Goal: Task Accomplishment & Management: Use online tool/utility

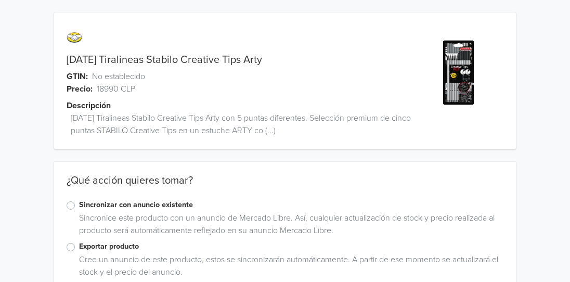
click at [79, 244] on label "Exportar producto" at bounding box center [291, 246] width 424 height 11
click at [0, 0] on input "Exportar producto" at bounding box center [0, 0] width 0 height 0
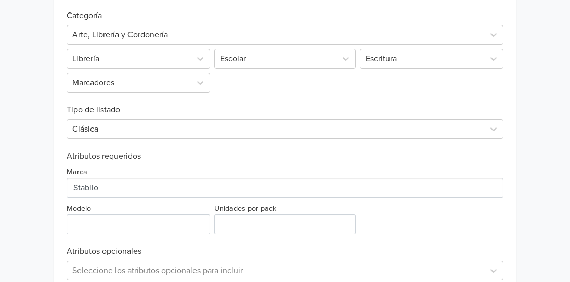
scroll to position [396, 0]
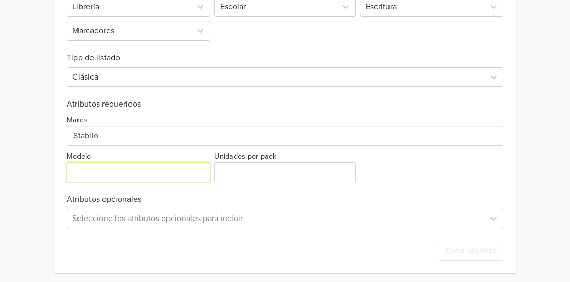
click at [104, 171] on input "Modelo" at bounding box center [139, 172] width 144 height 20
paste input "Creative Tips Arty"
type input "Creative Tips Arty"
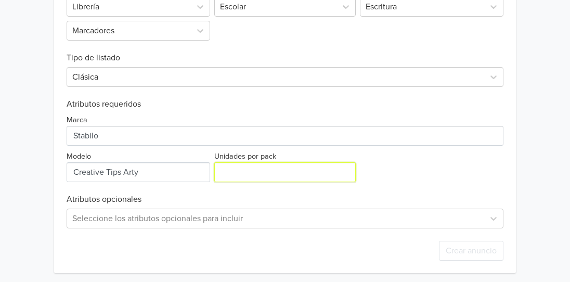
click at [224, 164] on input "Unidades por pack" at bounding box center [284, 172] width 141 height 20
type input "10"
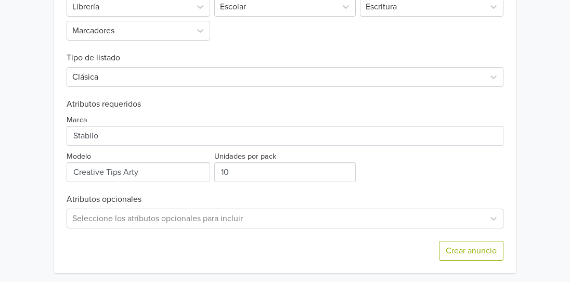
click at [409, 156] on div "Marca Modelo Unidades por pack 10" at bounding box center [285, 145] width 437 height 73
click at [487, 252] on button "Crear anuncio" at bounding box center [471, 251] width 65 height 20
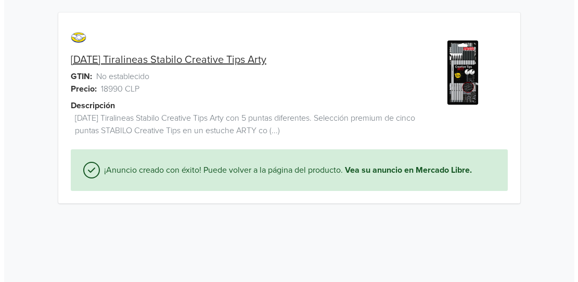
scroll to position [0, 0]
